Goal: Communication & Community: Participate in discussion

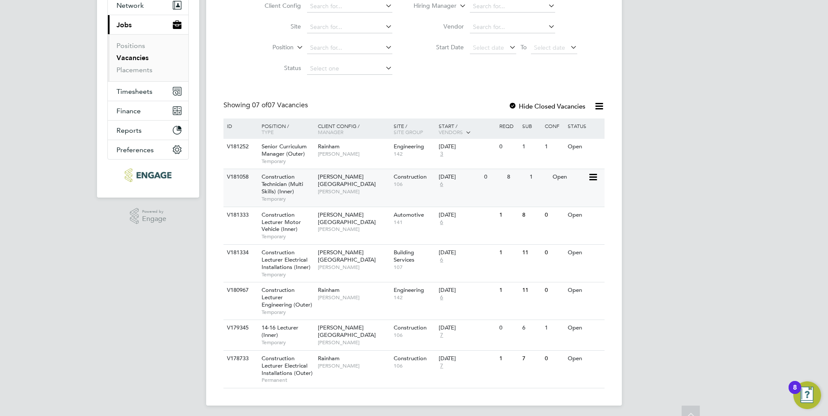
scroll to position [91, 0]
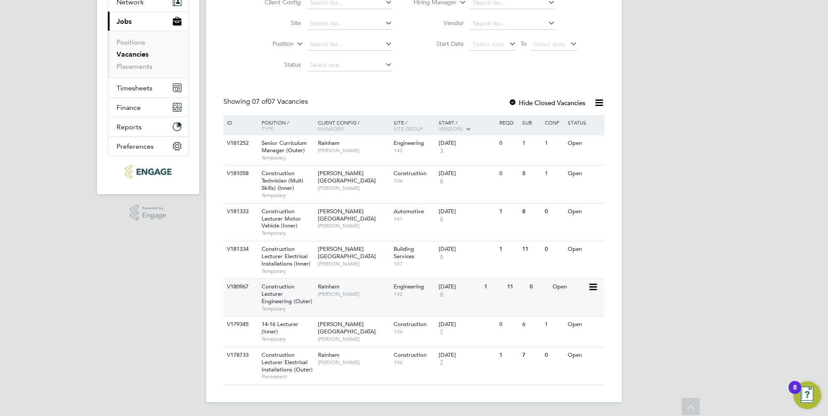
click at [339, 296] on span "[PERSON_NAME]" at bounding box center [353, 294] width 71 height 7
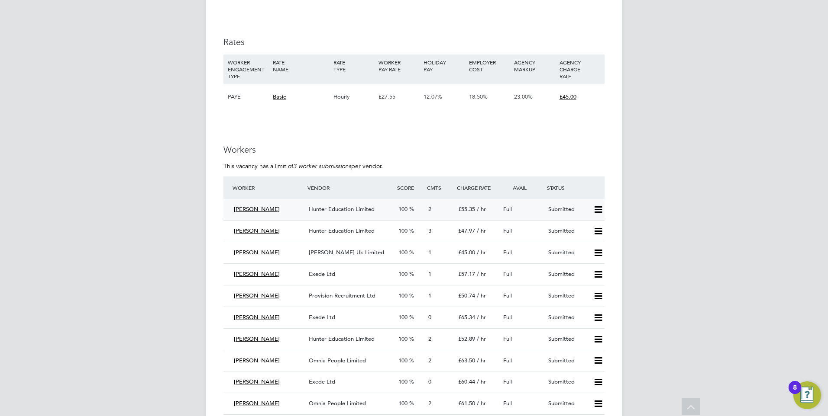
click at [599, 211] on icon at bounding box center [598, 209] width 11 height 7
click at [589, 229] on li "Offer" at bounding box center [586, 228] width 30 height 12
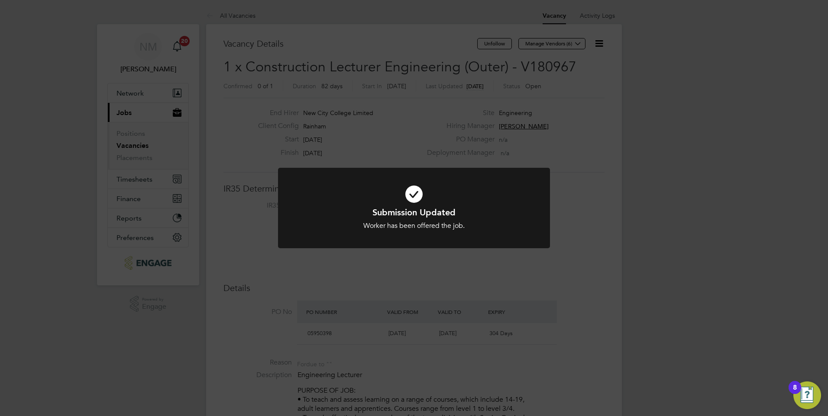
click at [673, 234] on div "Submission Updated Worker has been offered the job. Cancel Okay" at bounding box center [414, 208] width 828 height 416
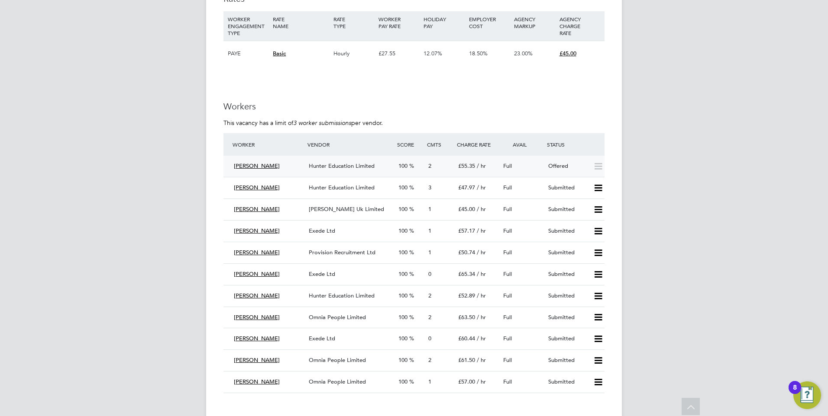
click at [328, 167] on span "Hunter Education Limited" at bounding box center [342, 165] width 66 height 7
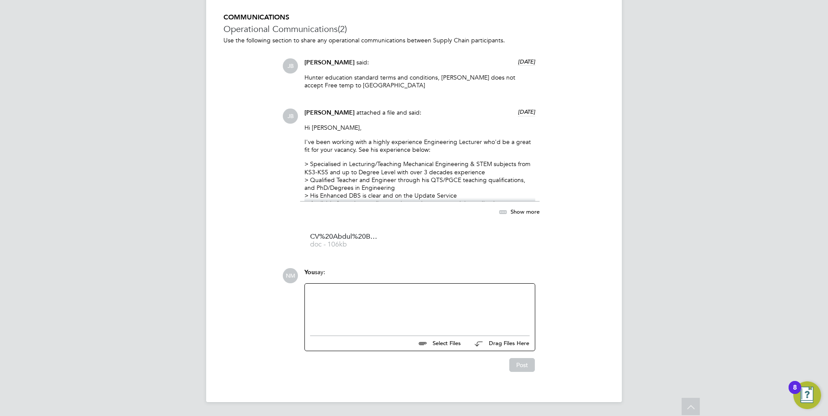
click at [380, 293] on div at bounding box center [419, 307] width 219 height 37
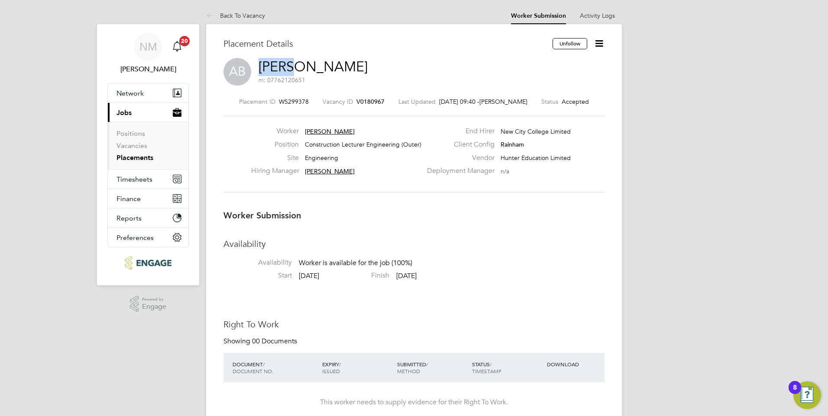
drag, startPoint x: 258, startPoint y: 69, endPoint x: 295, endPoint y: 70, distance: 36.8
click at [295, 70] on div "AB Abdul Badran m: 07762120651" at bounding box center [413, 72] width 381 height 29
copy link "Abdul"
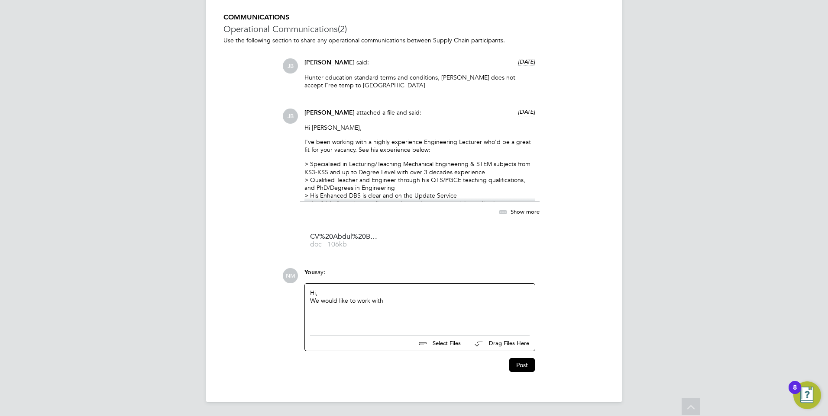
click at [393, 304] on div "We would like to work with" at bounding box center [419, 301] width 219 height 8
click at [382, 306] on div "We would like to work with Abdul" at bounding box center [419, 306] width 219 height 18
click at [524, 360] on button "Post" at bounding box center [522, 365] width 26 height 14
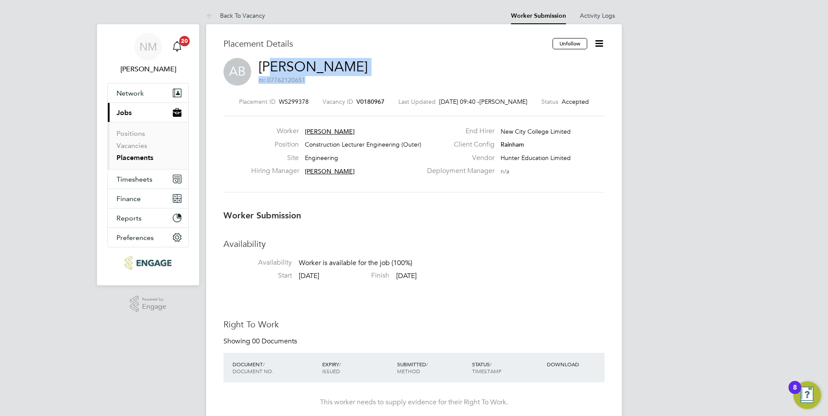
drag, startPoint x: 346, startPoint y: 68, endPoint x: 280, endPoint y: 69, distance: 66.7
click at [280, 69] on div "AB Abdul Badran m: 07762120651" at bounding box center [413, 72] width 381 height 29
drag, startPoint x: 280, startPoint y: 69, endPoint x: 258, endPoint y: 68, distance: 22.1
click at [258, 68] on div "AB Abdul Badran m: 07762120651" at bounding box center [413, 72] width 381 height 29
drag, startPoint x: 258, startPoint y: 68, endPoint x: 306, endPoint y: 70, distance: 48.5
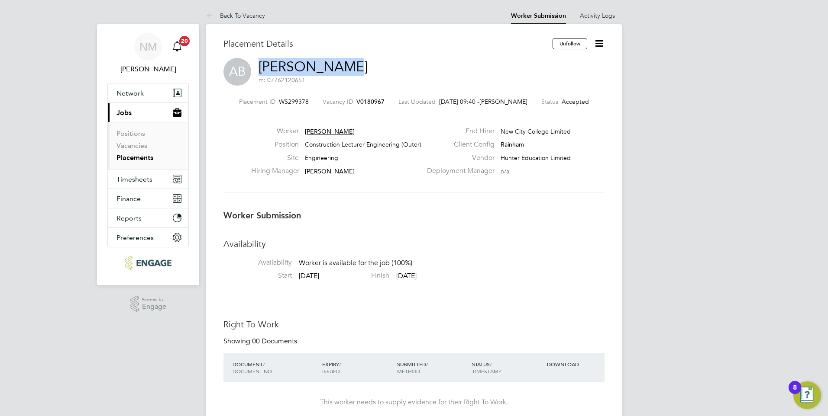
click at [306, 70] on div "AB Abdul Badran m: 07762120651" at bounding box center [413, 72] width 381 height 29
copy link "Abdul Badran"
